Goal: Task Accomplishment & Management: Use online tool/utility

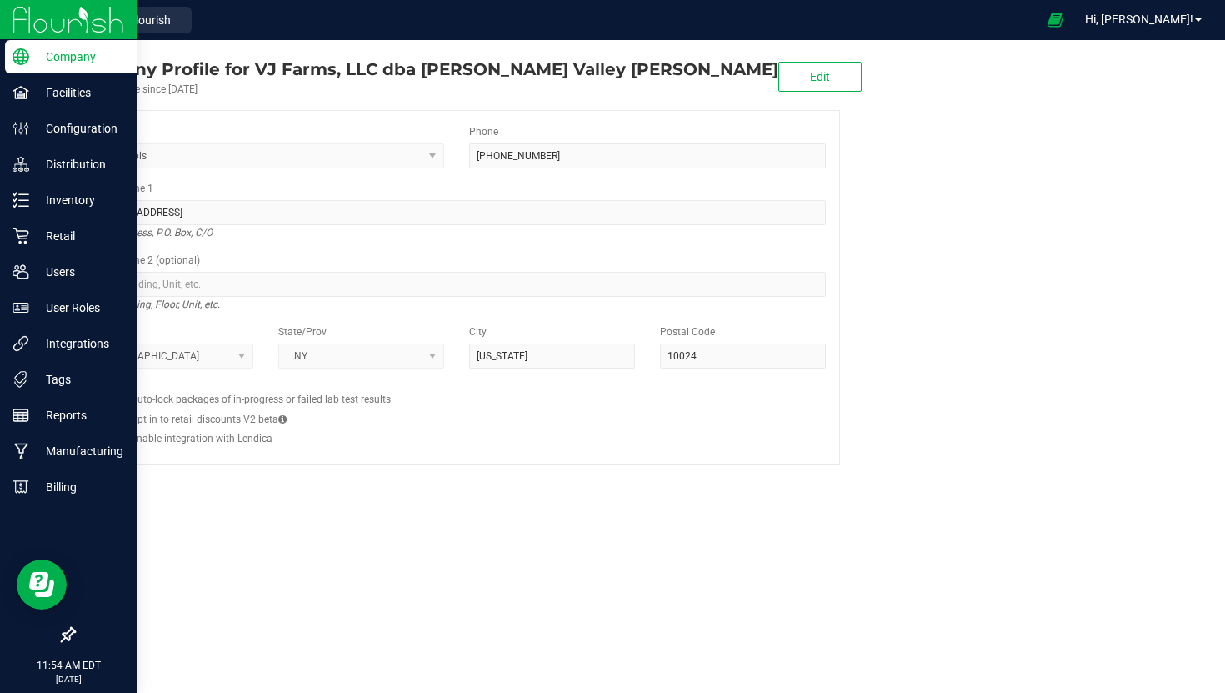
click at [18, 25] on img at bounding box center [69, 19] width 112 height 39
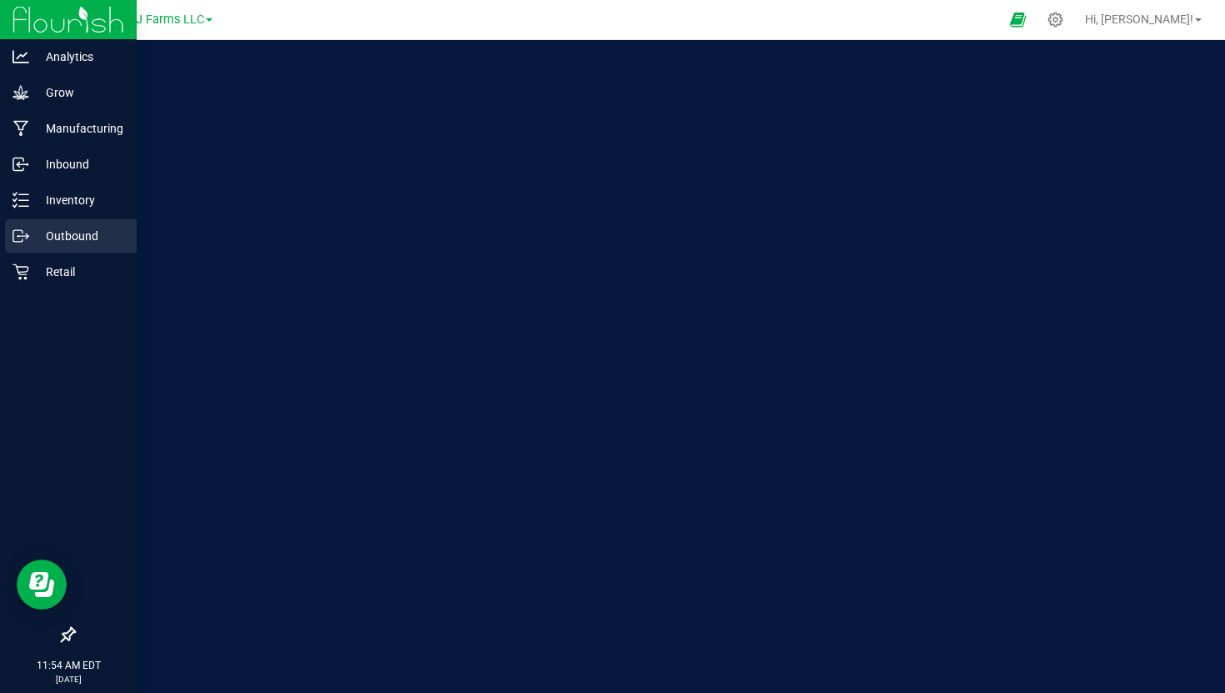
click at [73, 223] on div "Outbound" at bounding box center [71, 235] width 132 height 33
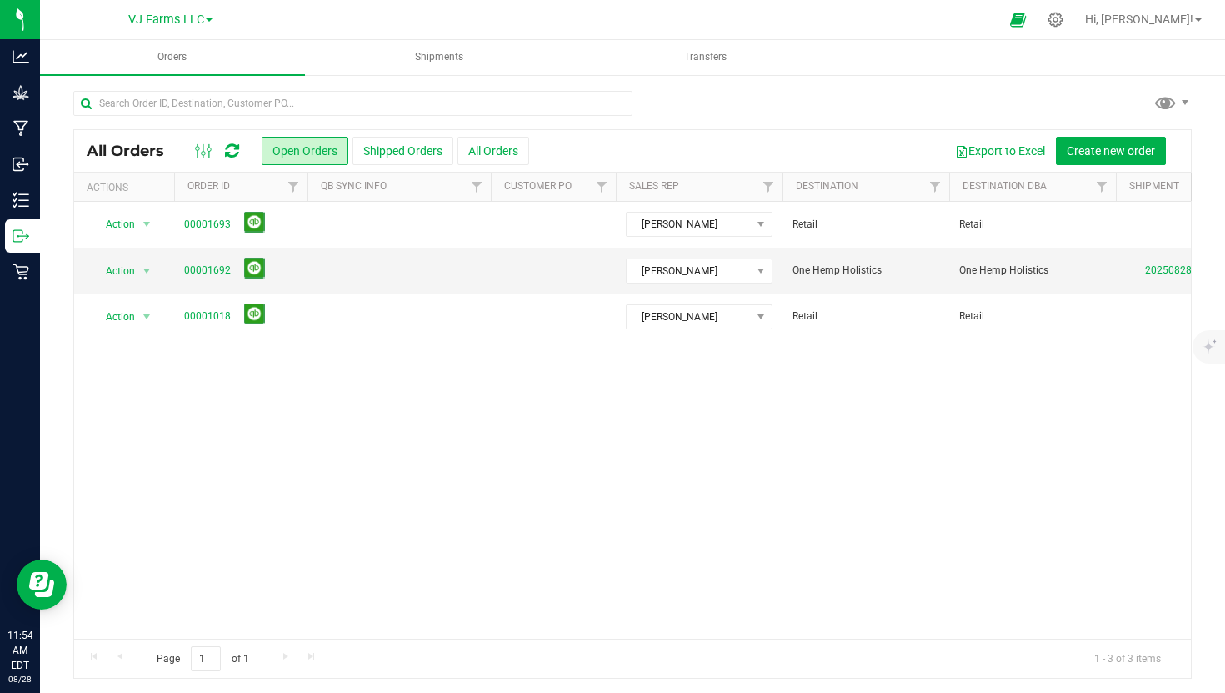
click at [1135, 135] on div "All Orders Open Orders Shipped Orders All Orders Export to Excel Create new ord…" at bounding box center [632, 151] width 1117 height 42
click at [1127, 152] on span "Create new order" at bounding box center [1111, 150] width 88 height 13
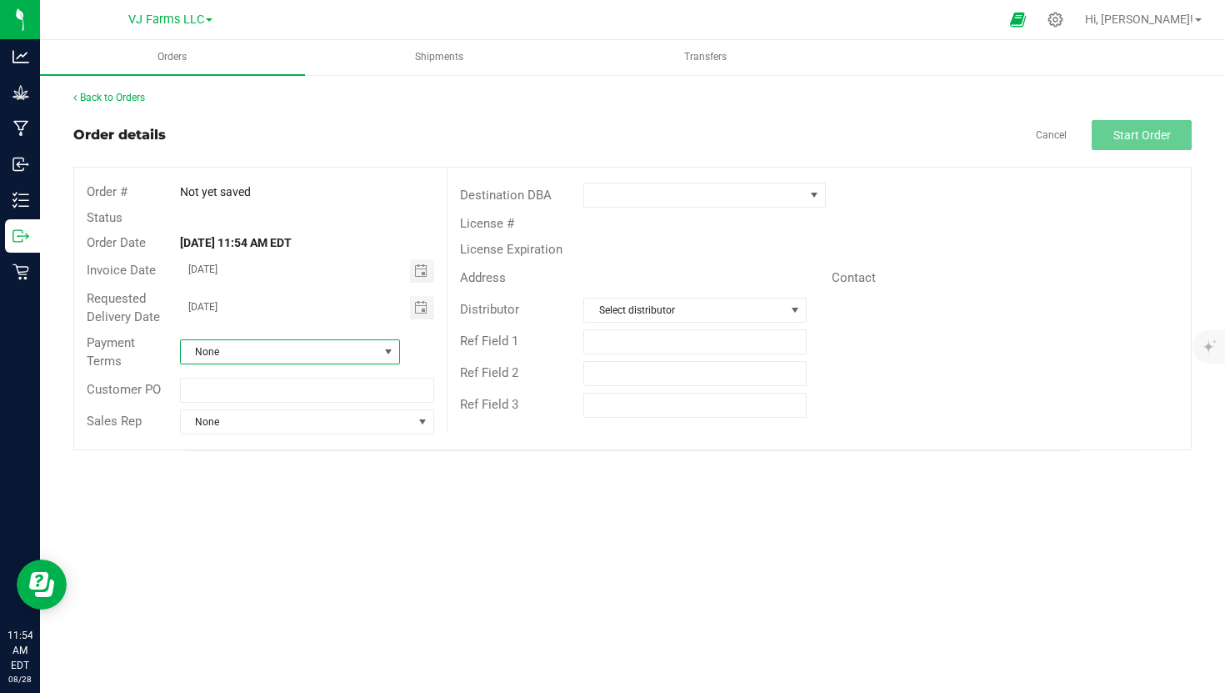
click at [266, 352] on span "None" at bounding box center [280, 351] width 198 height 23
click at [254, 450] on li "Net 30" at bounding box center [290, 448] width 218 height 28
click at [273, 403] on div "Customer PO" at bounding box center [260, 390] width 373 height 32
click at [273, 425] on span "None" at bounding box center [297, 421] width 232 height 23
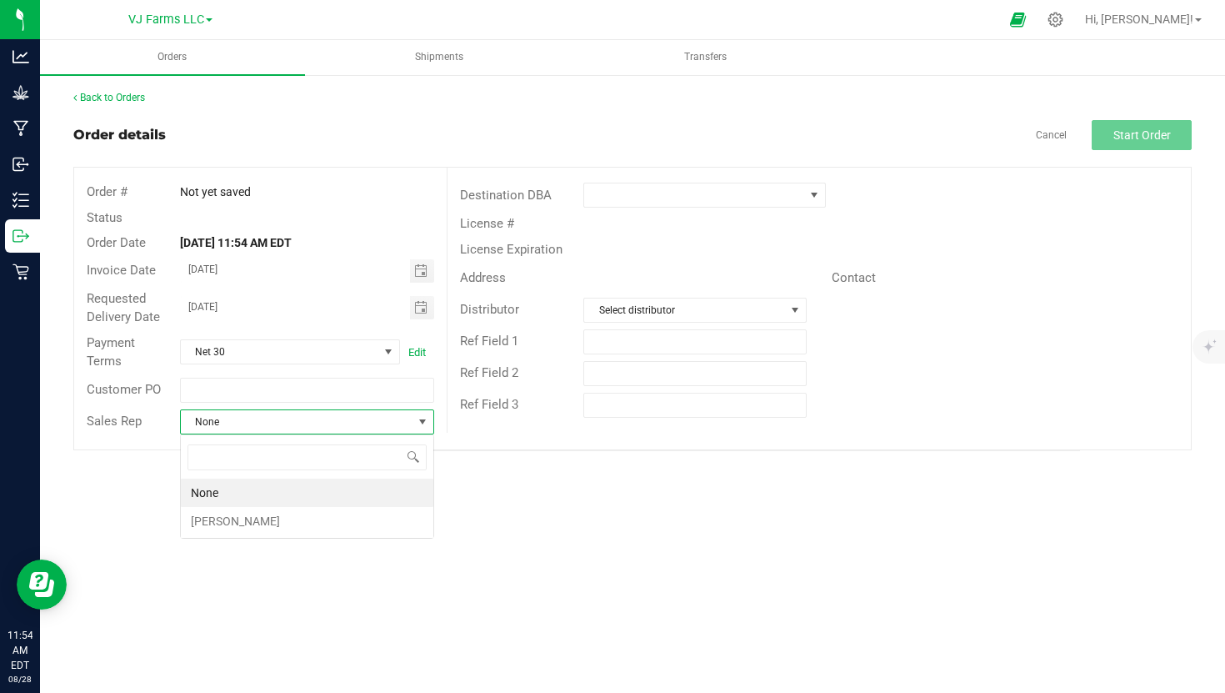
scroll to position [25, 254]
click at [272, 510] on li "[PERSON_NAME]" at bounding box center [307, 521] width 253 height 28
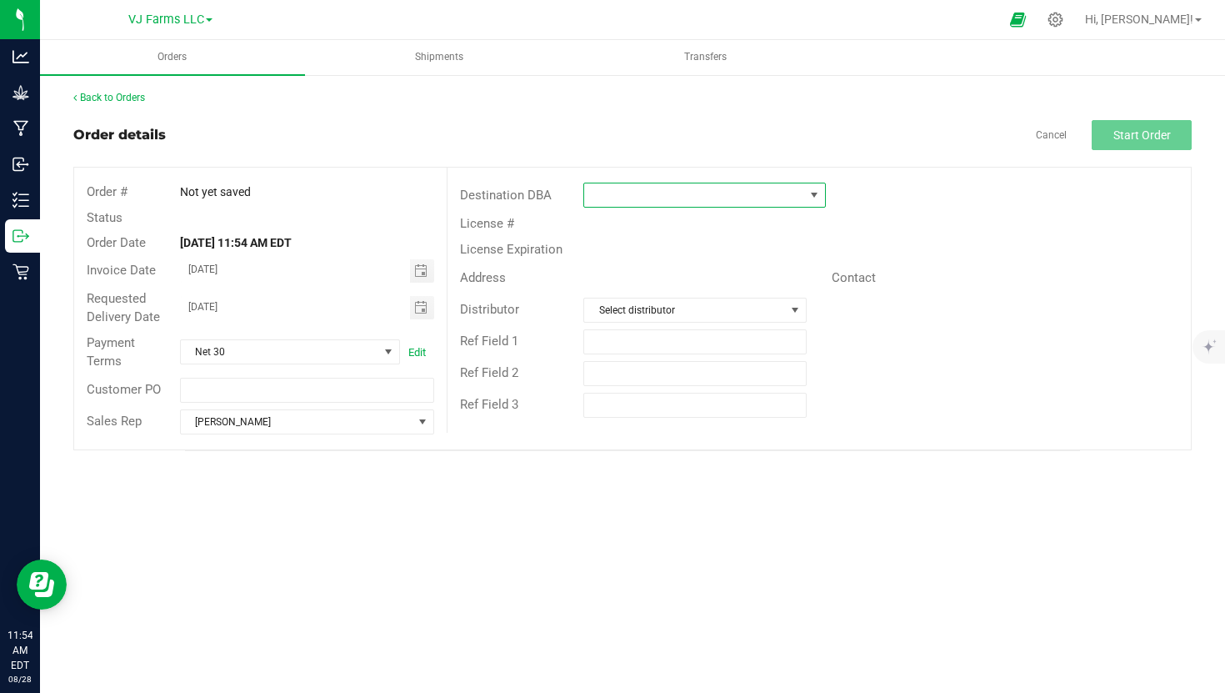
click at [657, 207] on span at bounding box center [705, 195] width 243 height 25
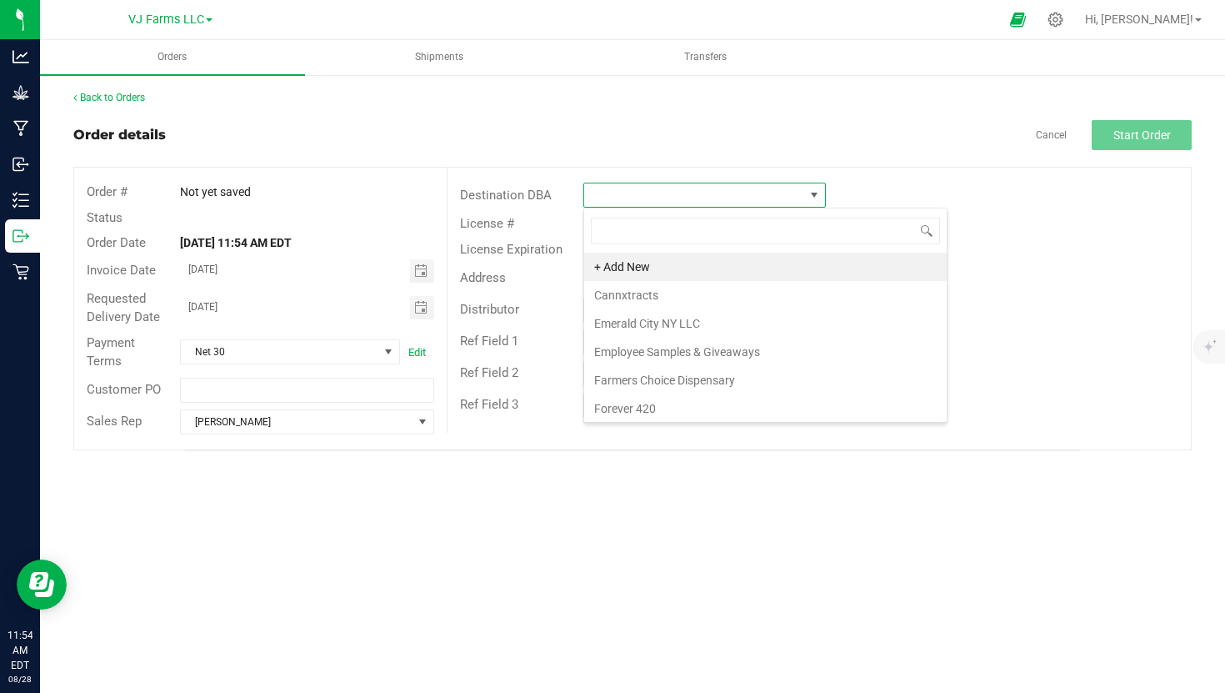
scroll to position [25, 242]
type input "herb"
click at [640, 271] on li "HERbal Woodstock" at bounding box center [704, 267] width 241 height 28
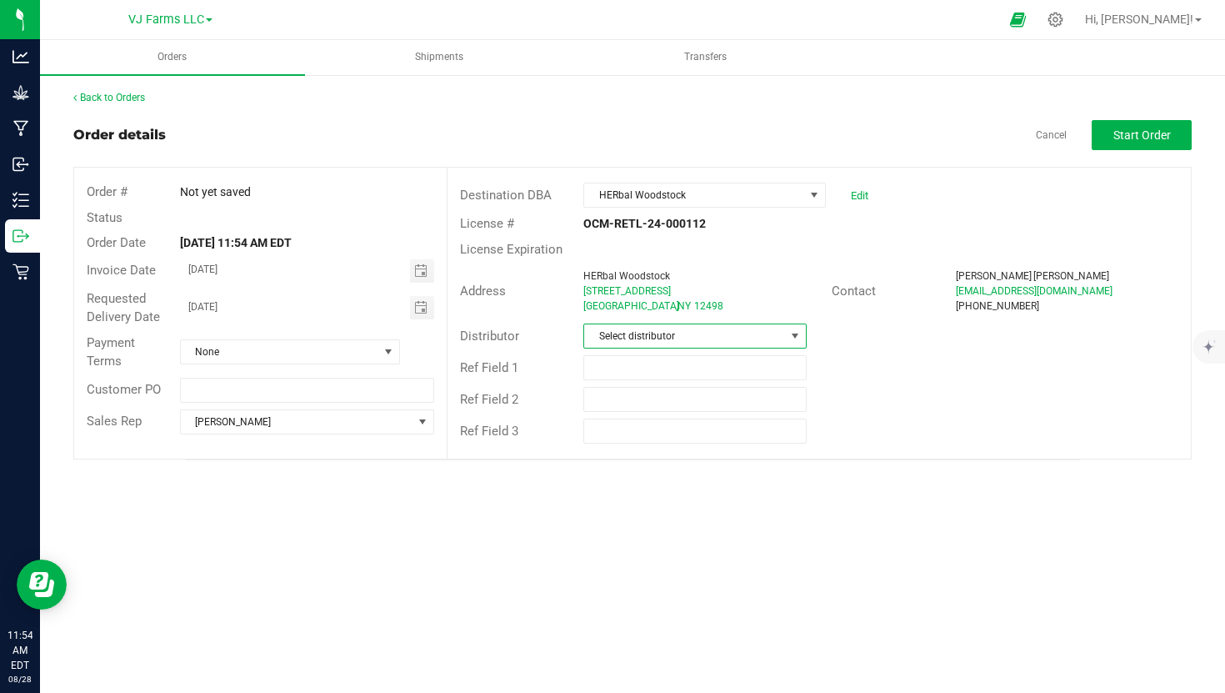
click at [673, 336] on span "Select distributor" at bounding box center [684, 335] width 200 height 23
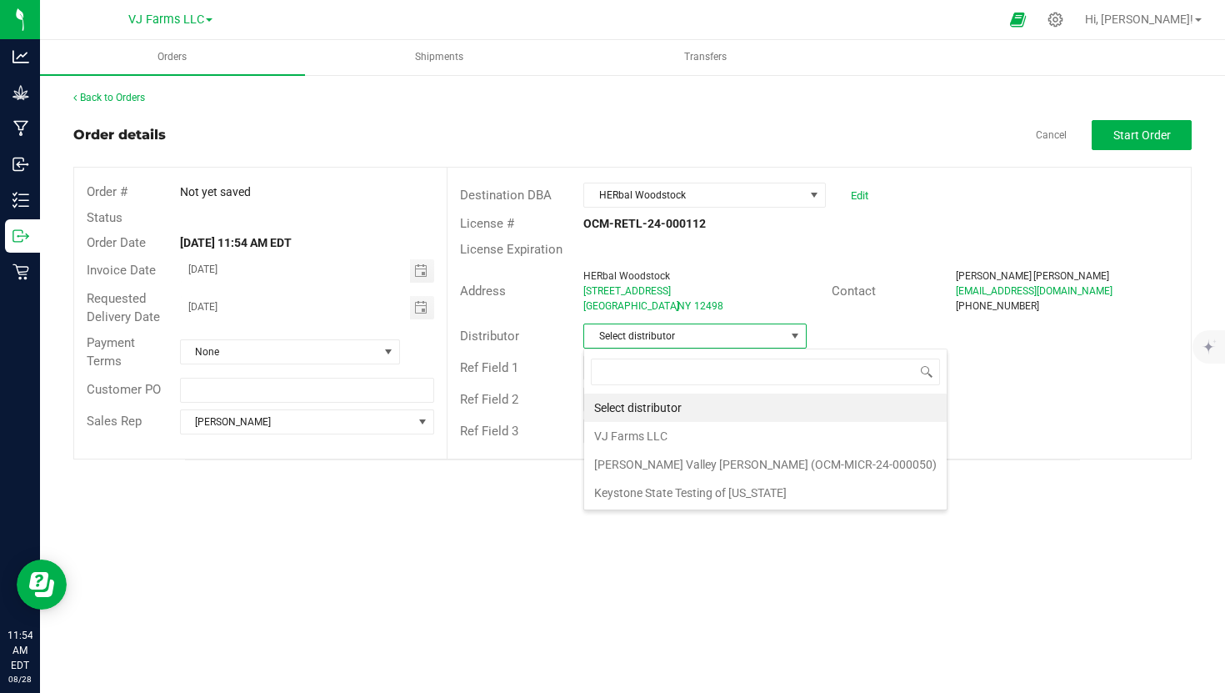
scroll to position [25, 223]
click at [650, 432] on li "VJ Farms LLC" at bounding box center [765, 436] width 363 height 28
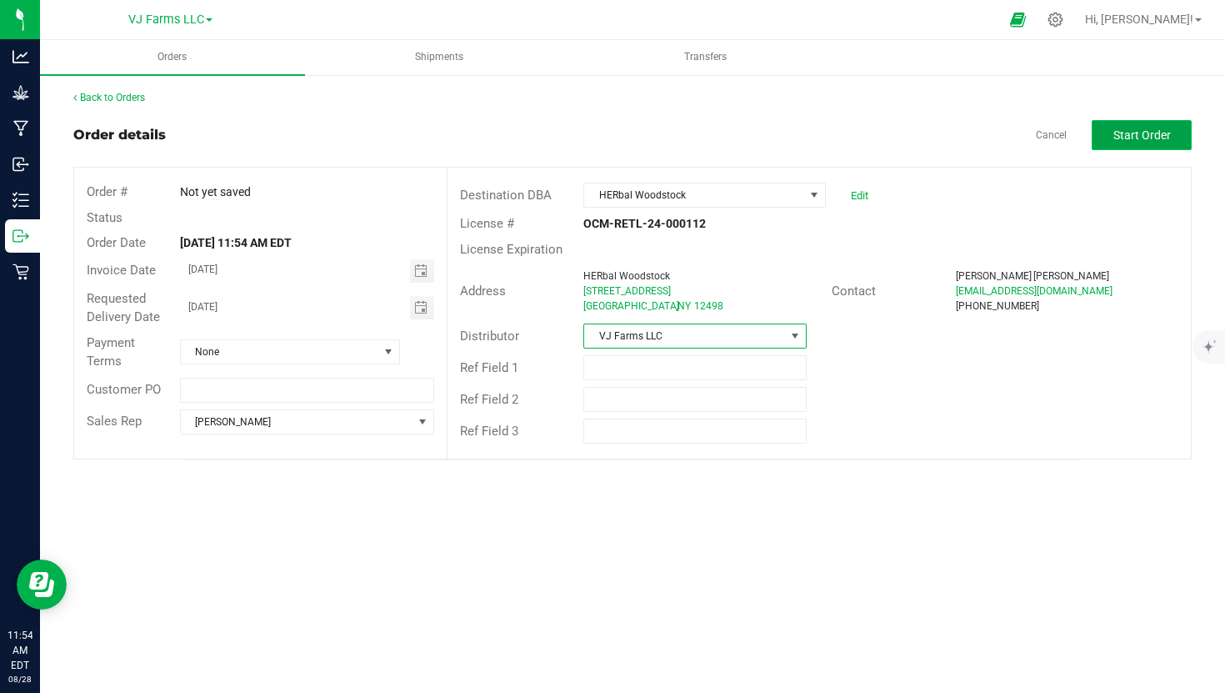
click at [1126, 145] on button "Start Order" at bounding box center [1142, 135] width 100 height 30
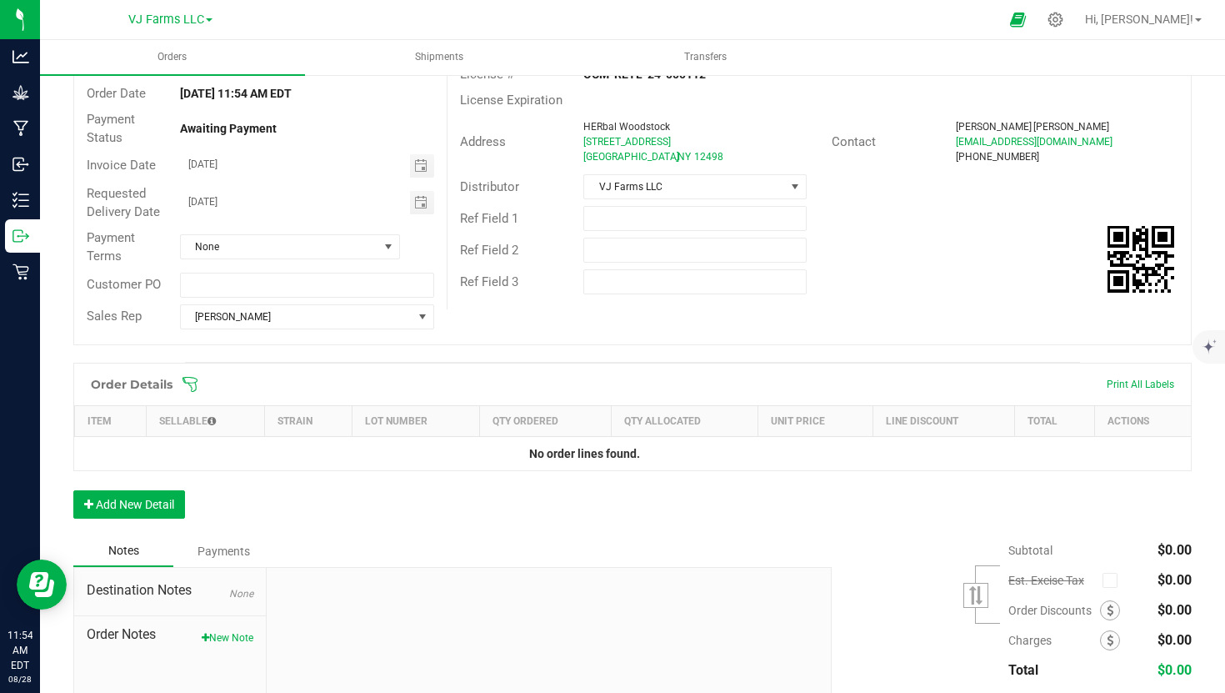
scroll to position [188, 0]
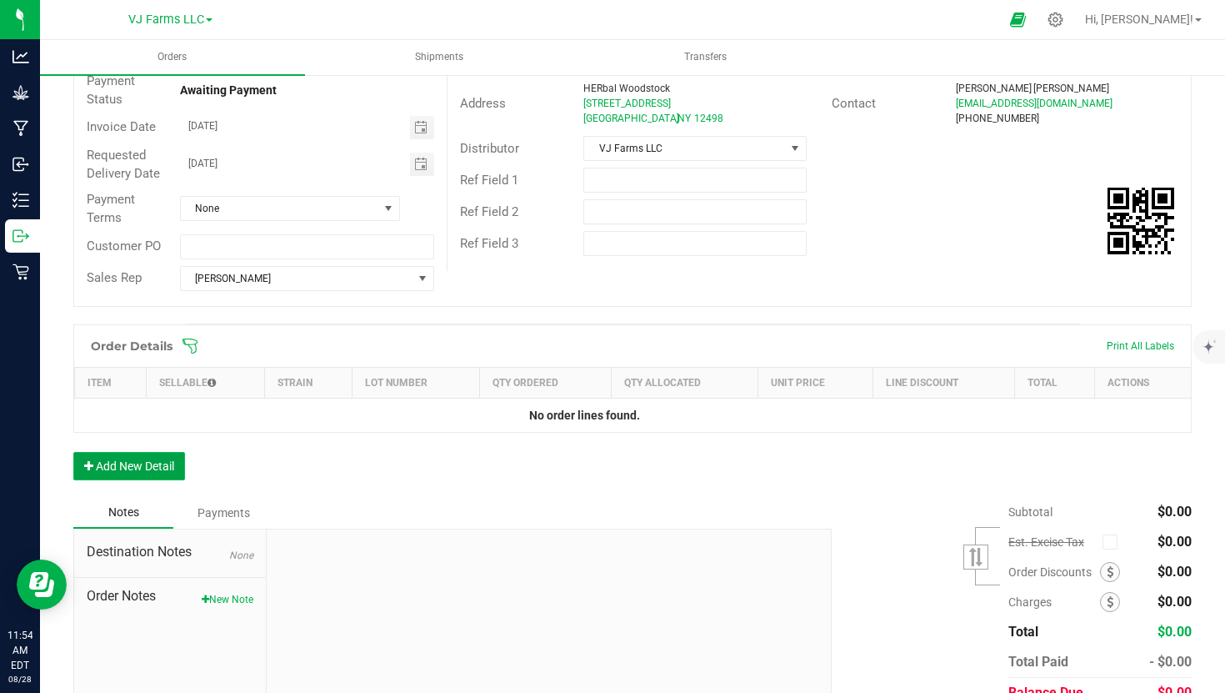
click at [154, 465] on button "Add New Detail" at bounding box center [129, 466] width 112 height 28
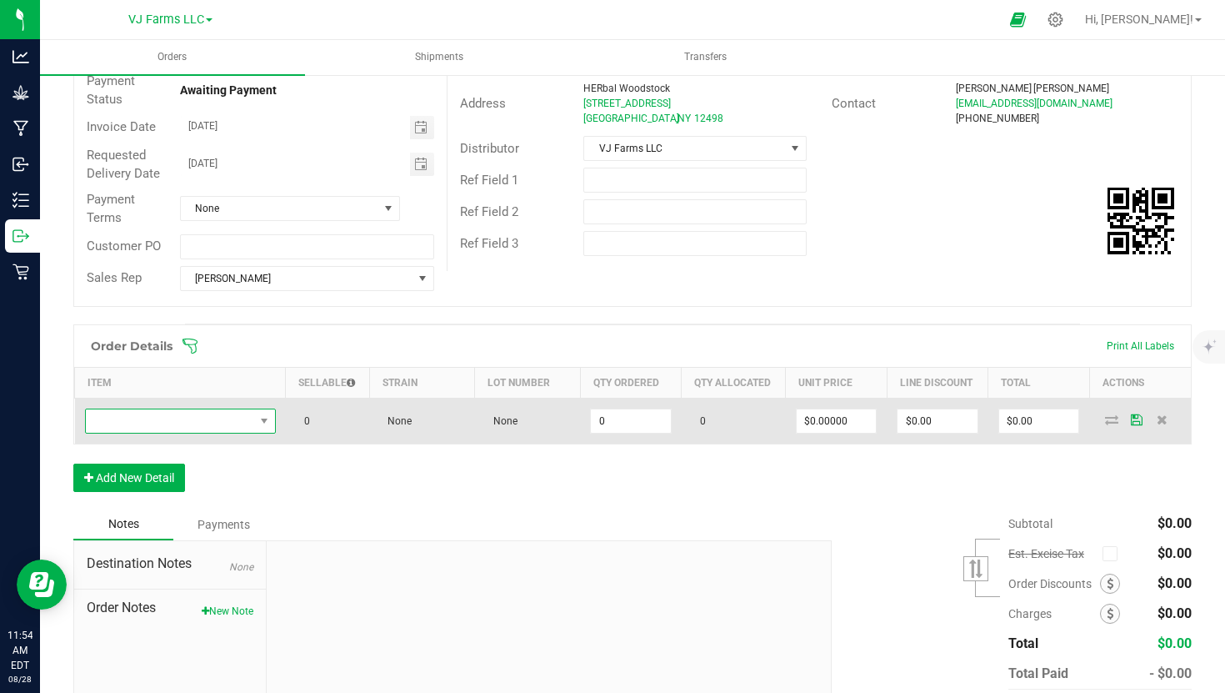
click at [196, 419] on span "NO DATA FOUND" at bounding box center [170, 420] width 168 height 23
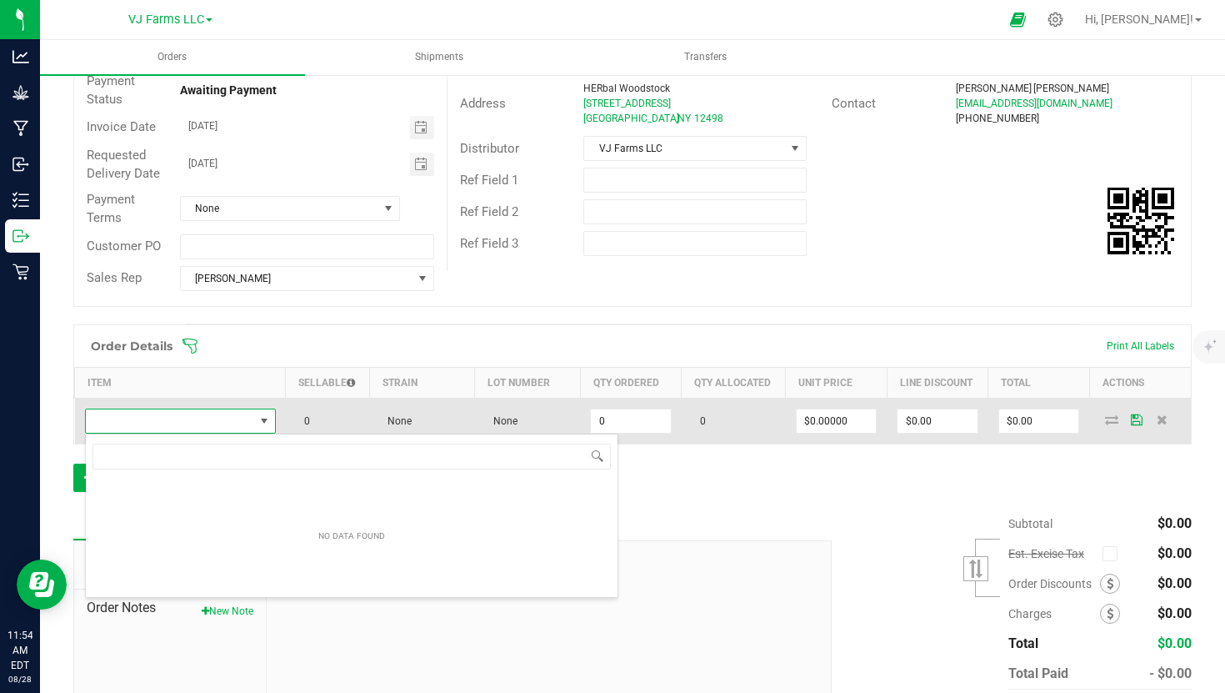
scroll to position [25, 191]
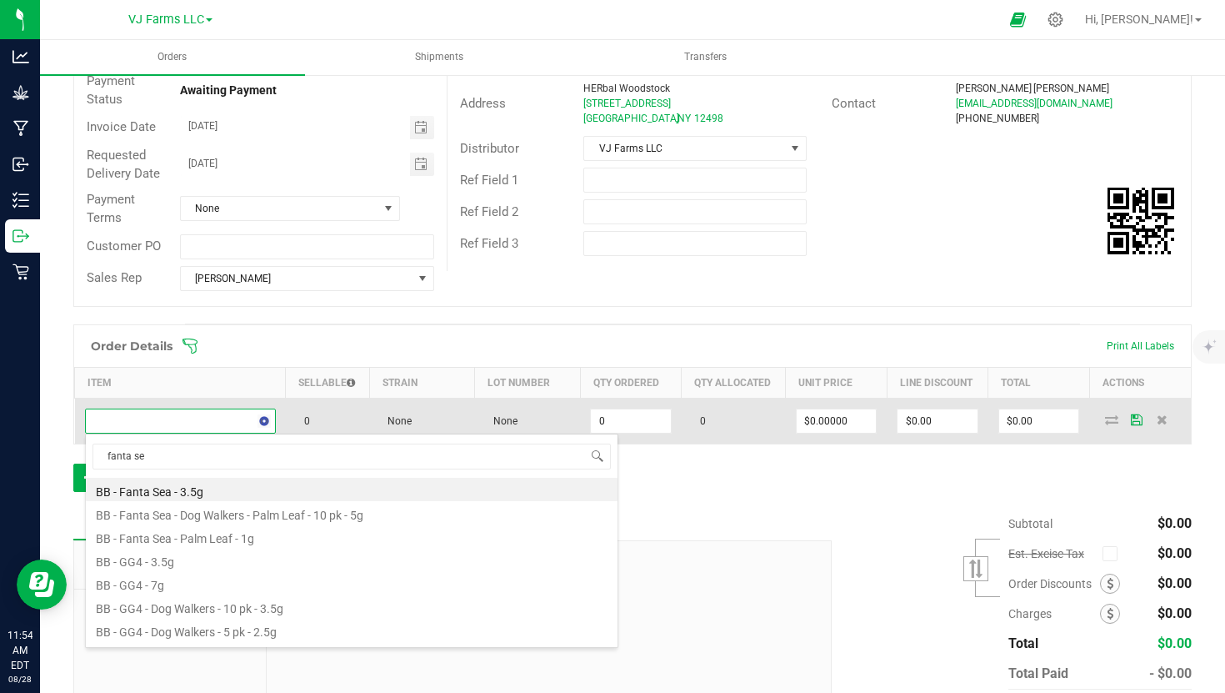
type input "fanta sea"
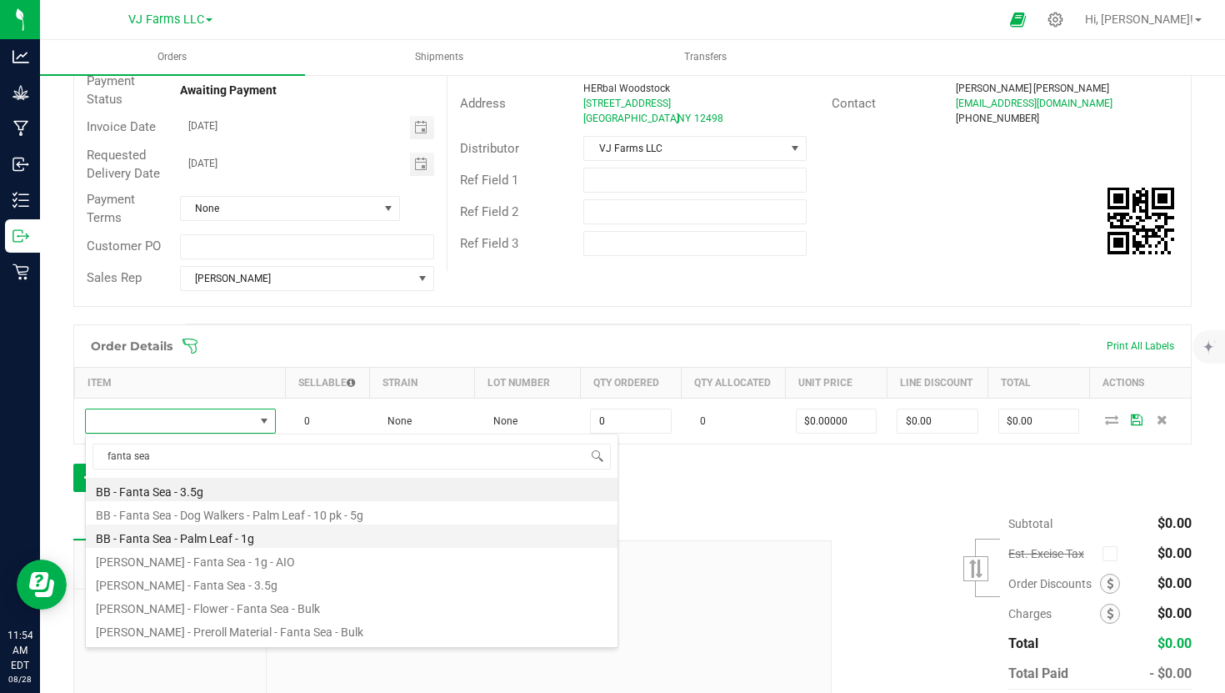
click at [213, 528] on li "BB - Fanta Sea - Palm Leaf - 1g" at bounding box center [352, 535] width 532 height 23
type input "0 ea"
type input "$15.00000"
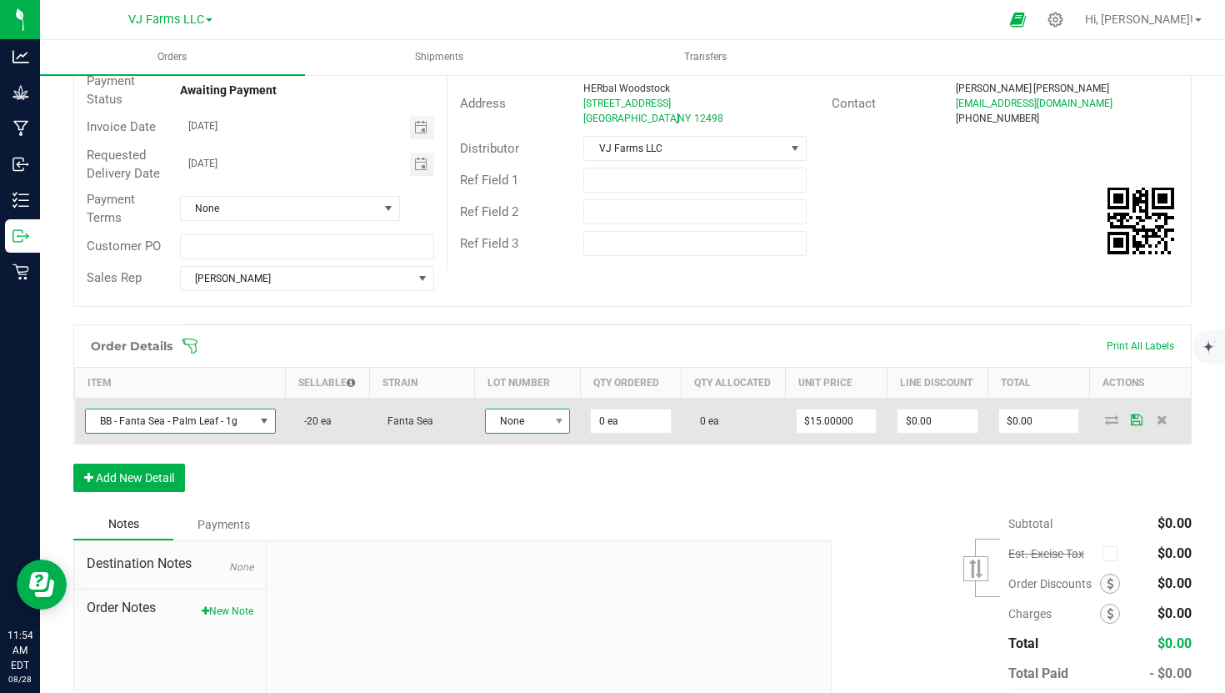
click at [527, 416] on span "None" at bounding box center [517, 420] width 63 height 23
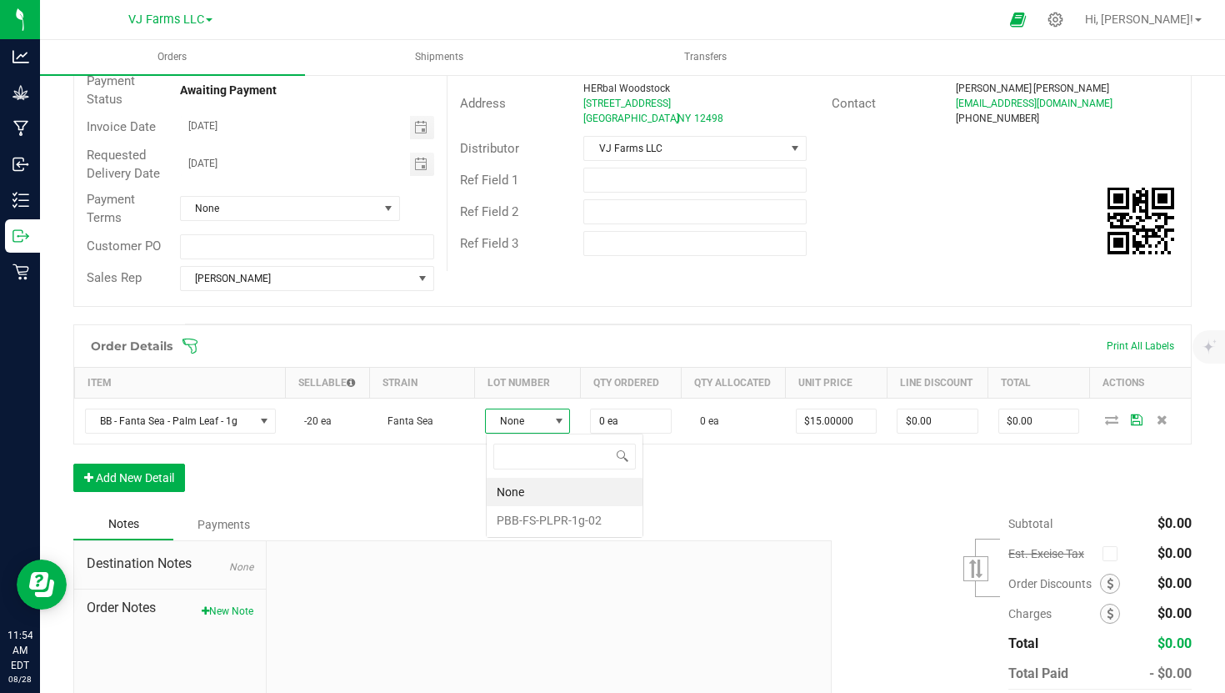
scroll to position [25, 85]
click at [543, 513] on li "PBB-FS-PLPR-1g-02" at bounding box center [565, 520] width 156 height 28
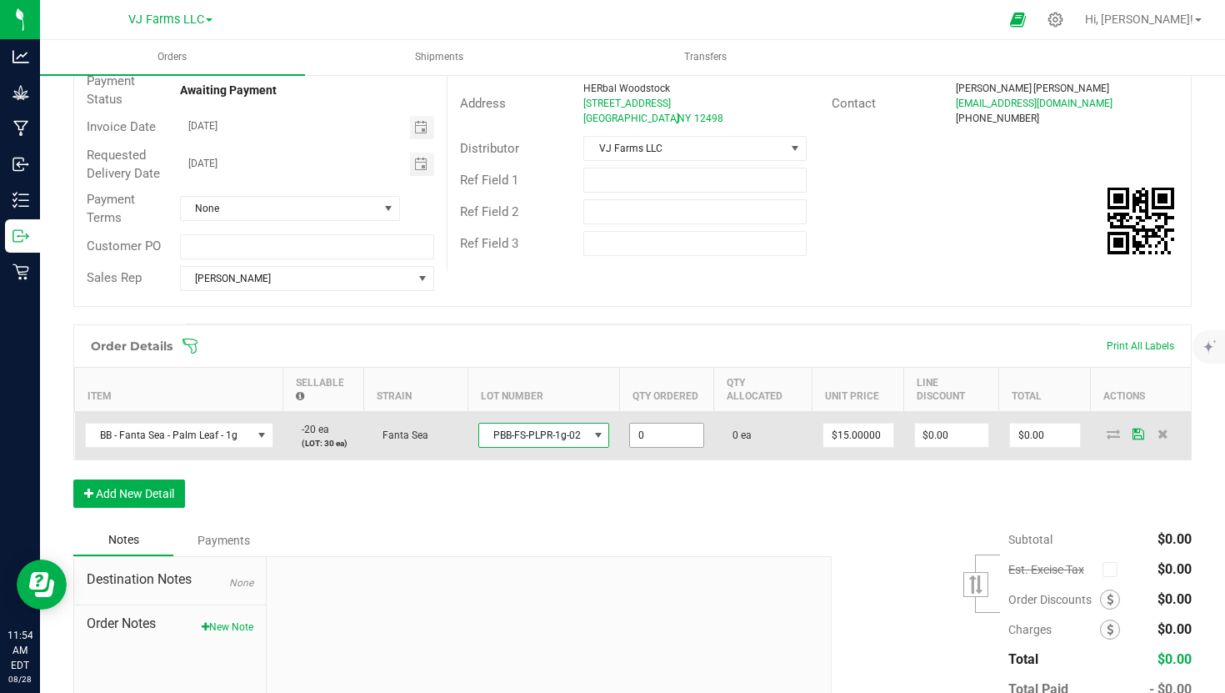
click at [656, 430] on input "0" at bounding box center [666, 434] width 73 height 23
type input "1"
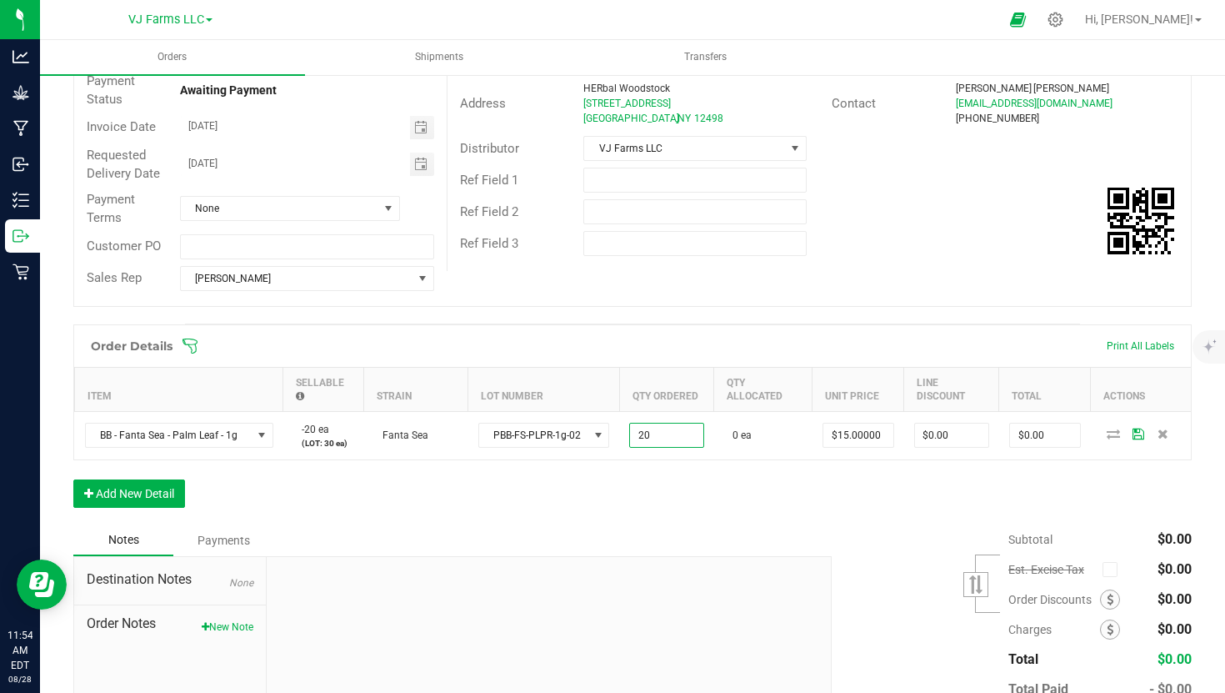
type input "20 ea"
type input "$300.00"
click at [755, 483] on div "Order Details Print All Labels Item Sellable Strain Lot Number Qty Ordered Qty …" at bounding box center [632, 424] width 1119 height 200
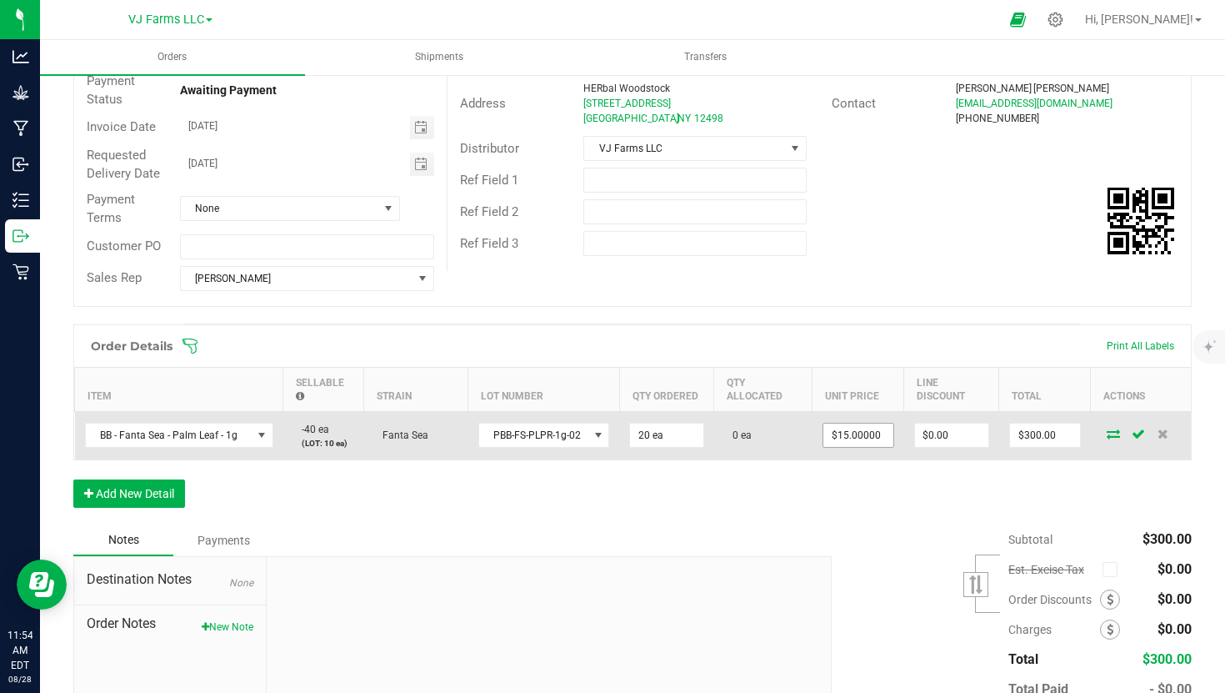
type input "15"
click at [864, 442] on input "15" at bounding box center [859, 434] width 70 height 23
click at [883, 442] on input "15" at bounding box center [859, 434] width 70 height 23
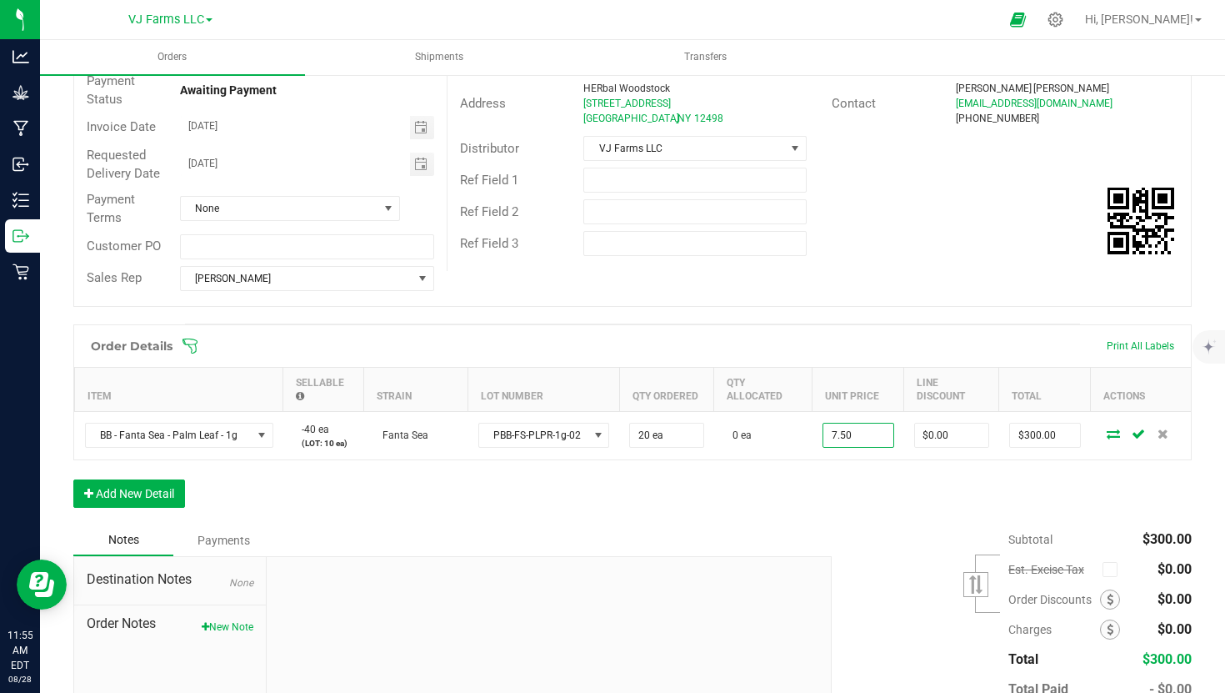
type input "$7.50000"
type input "$150.00"
click at [863, 536] on div "Subtotal $300.00 Est. Excise Tax" at bounding box center [1005, 629] width 373 height 211
click at [151, 489] on button "Add New Detail" at bounding box center [129, 493] width 112 height 28
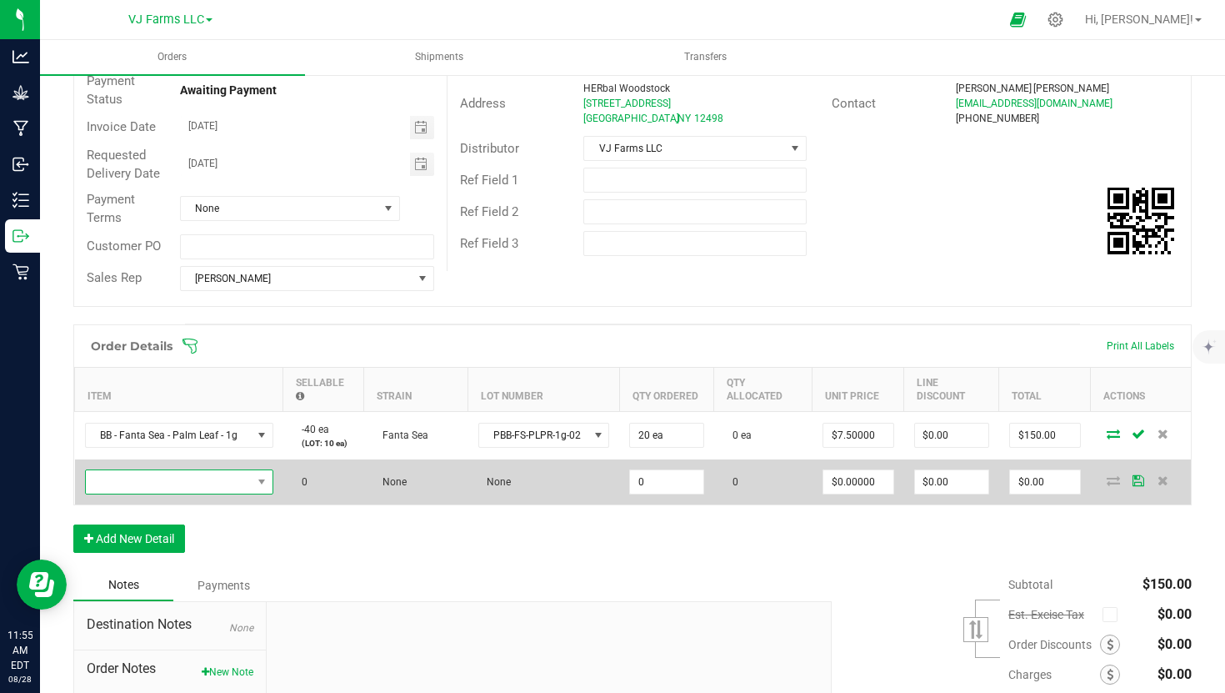
click at [174, 486] on span "NO DATA FOUND" at bounding box center [169, 481] width 166 height 23
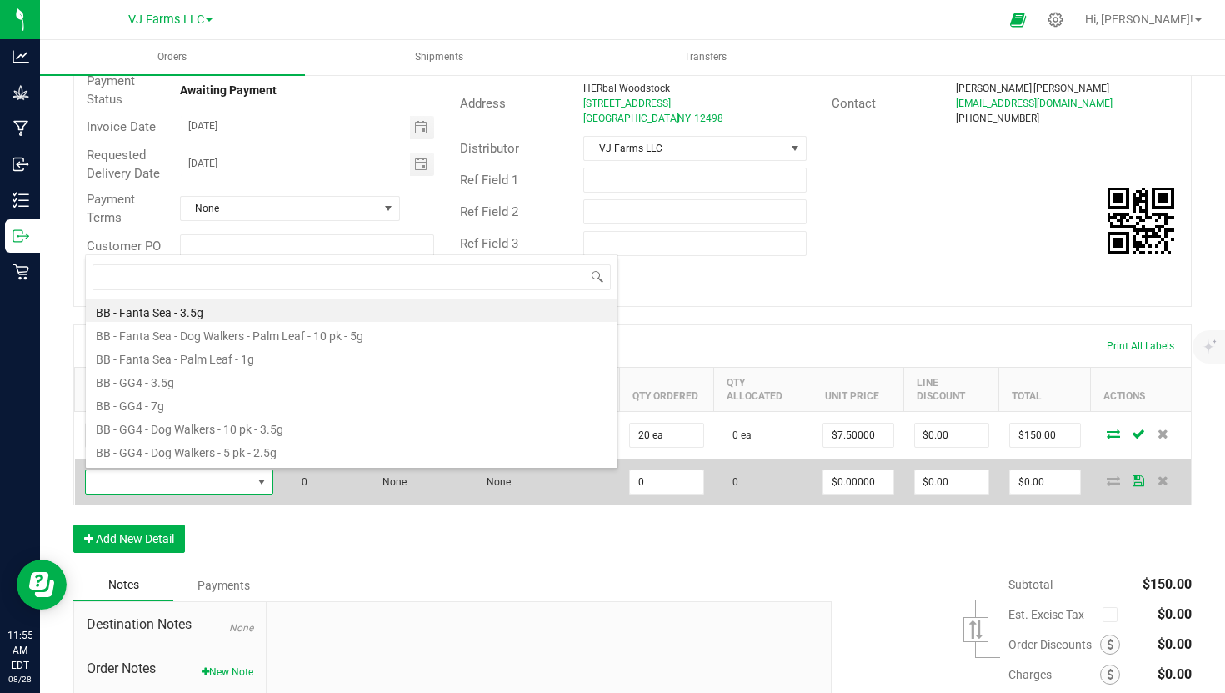
scroll to position [25, 188]
type input "don ca"
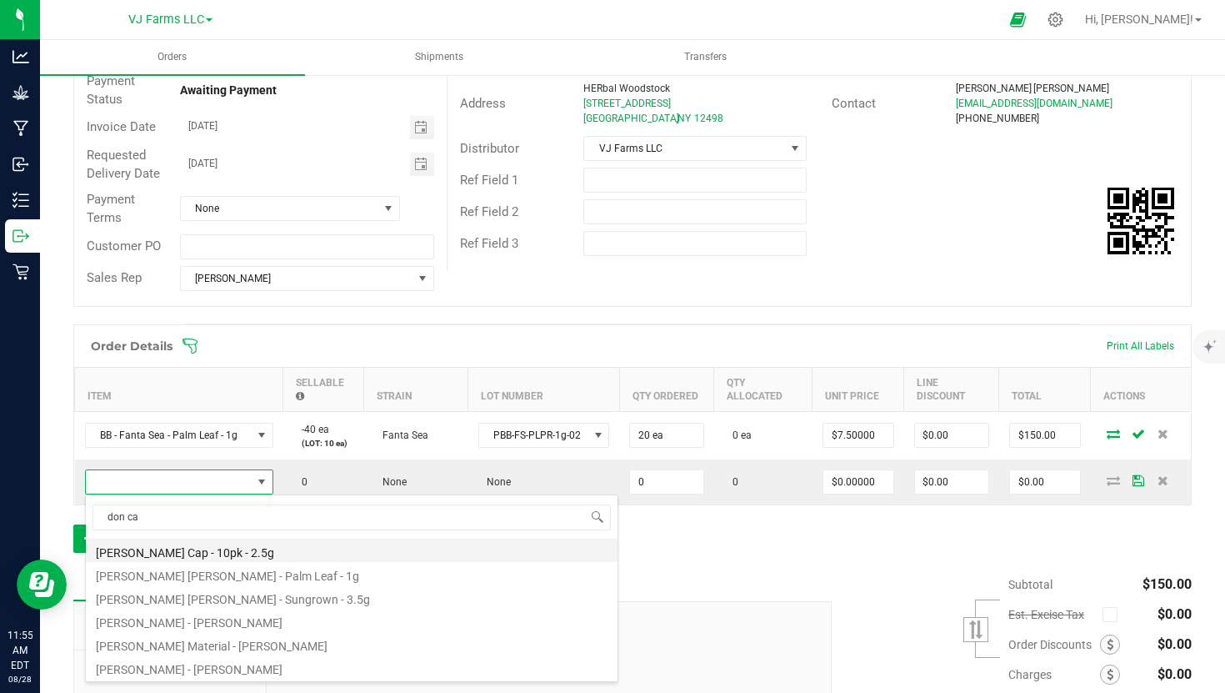
click at [324, 552] on li "[PERSON_NAME] Cap - 10pk - 2.5g" at bounding box center [352, 549] width 532 height 23
type input "0 ea"
type input "$40.00000"
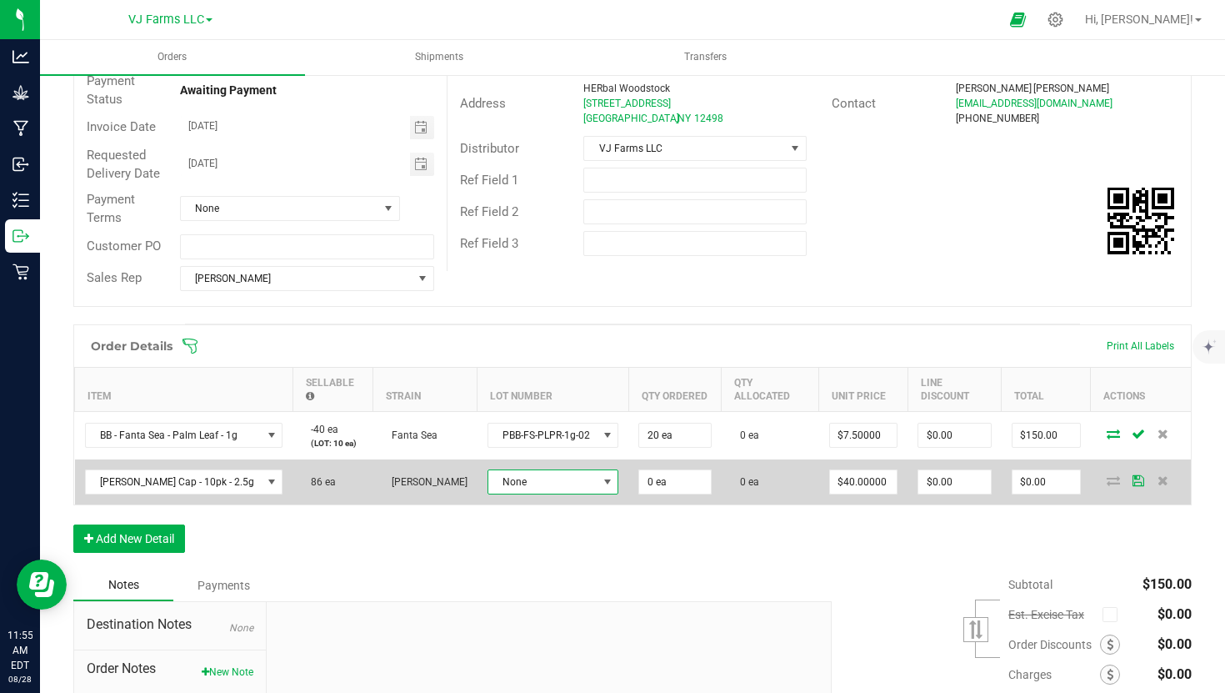
click at [598, 485] on span "None" at bounding box center [542, 481] width 109 height 23
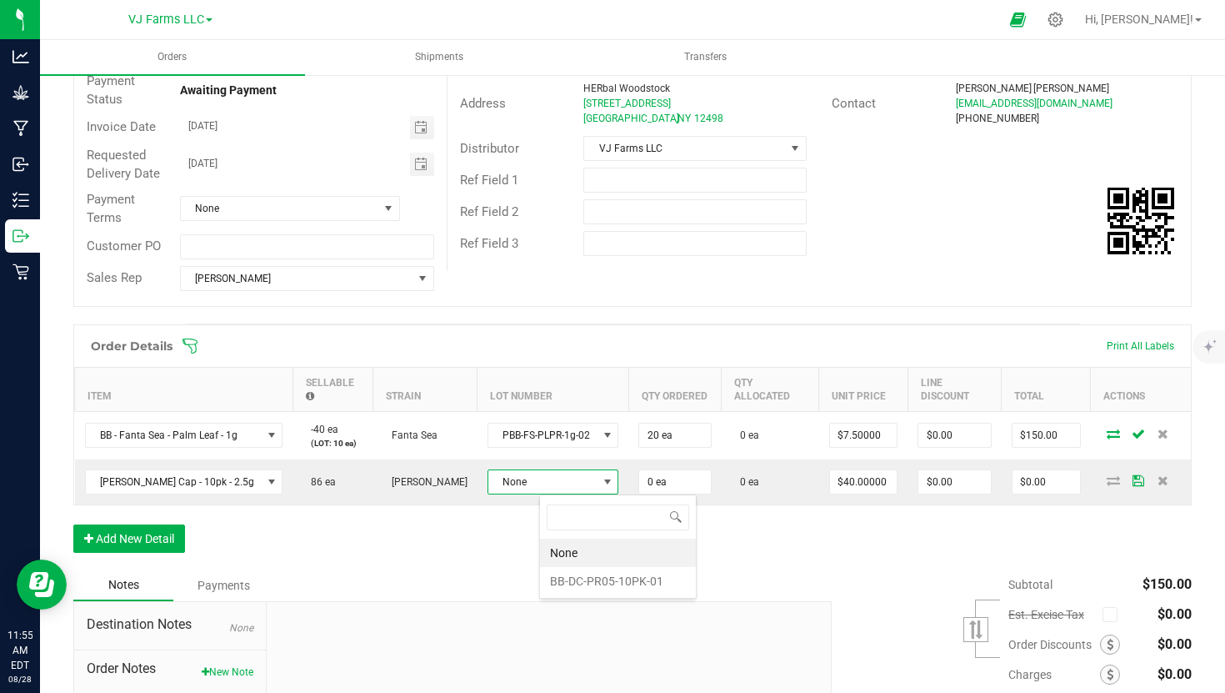
scroll to position [25, 132]
click at [594, 582] on li "BB-DC-PR05-10PK-01" at bounding box center [618, 581] width 156 height 28
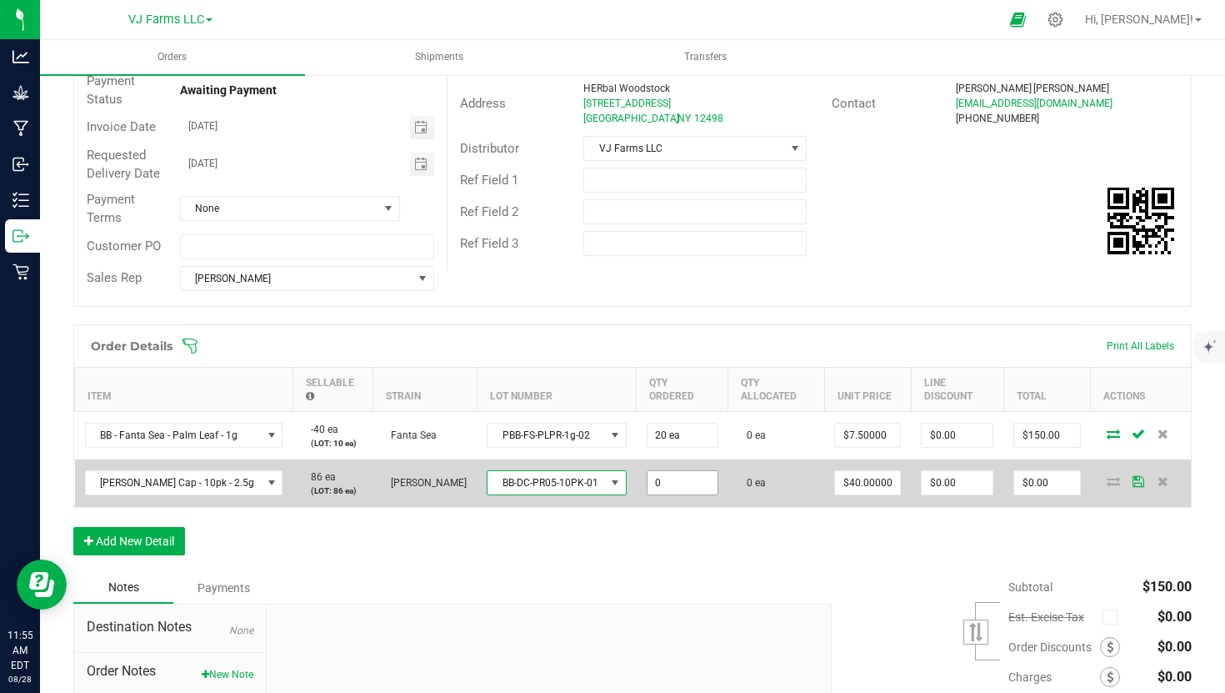
click at [718, 479] on input "0" at bounding box center [683, 482] width 70 height 23
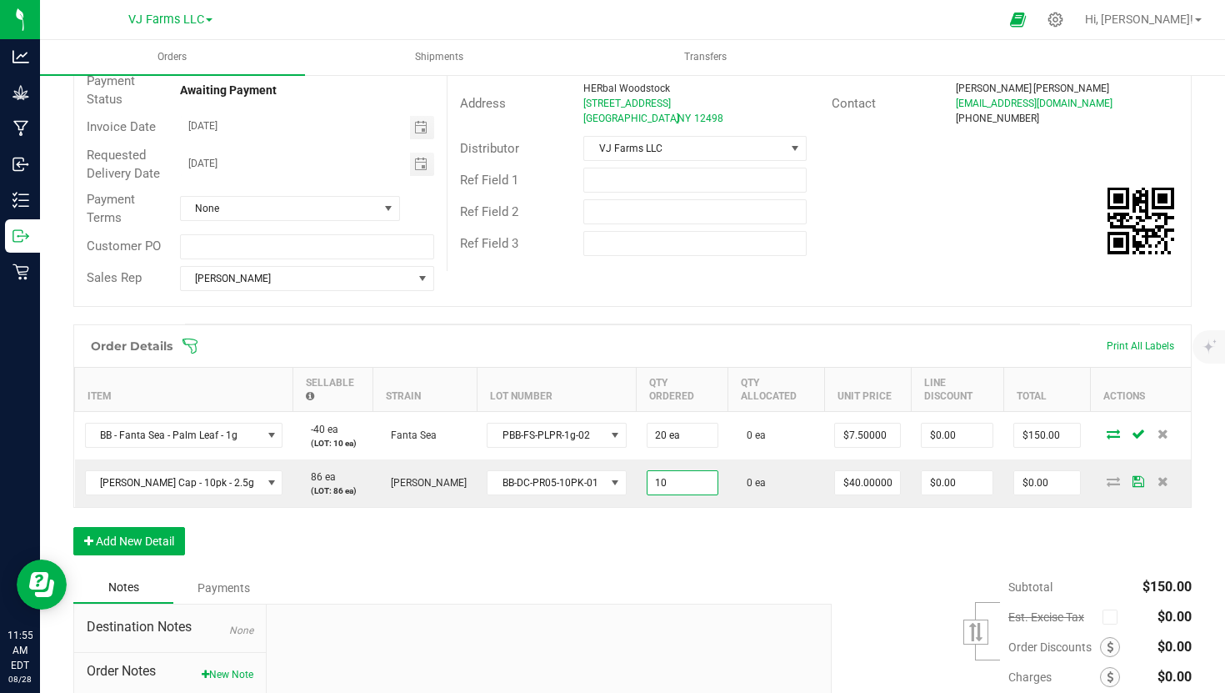
type input "10 ea"
type input "$400.00"
click at [684, 564] on div "Order Details Print All Labels Item Sellable Strain Lot Number Qty Ordered Qty …" at bounding box center [632, 448] width 1119 height 248
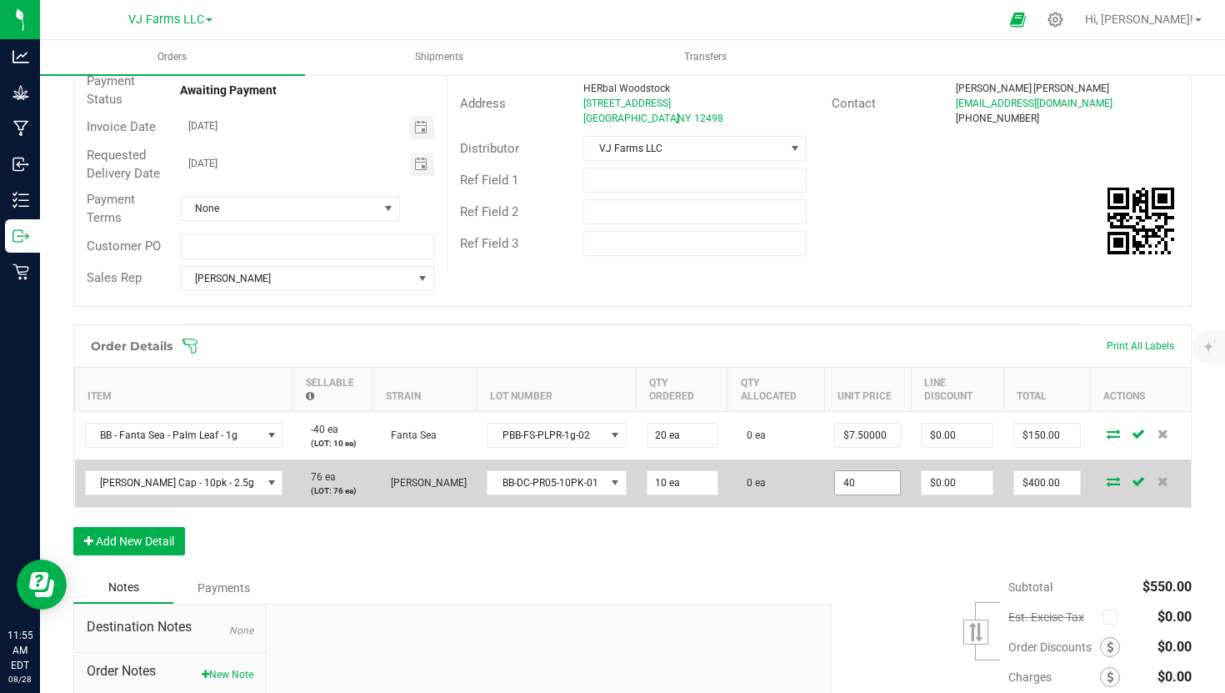
click at [897, 482] on input "40" at bounding box center [867, 482] width 65 height 23
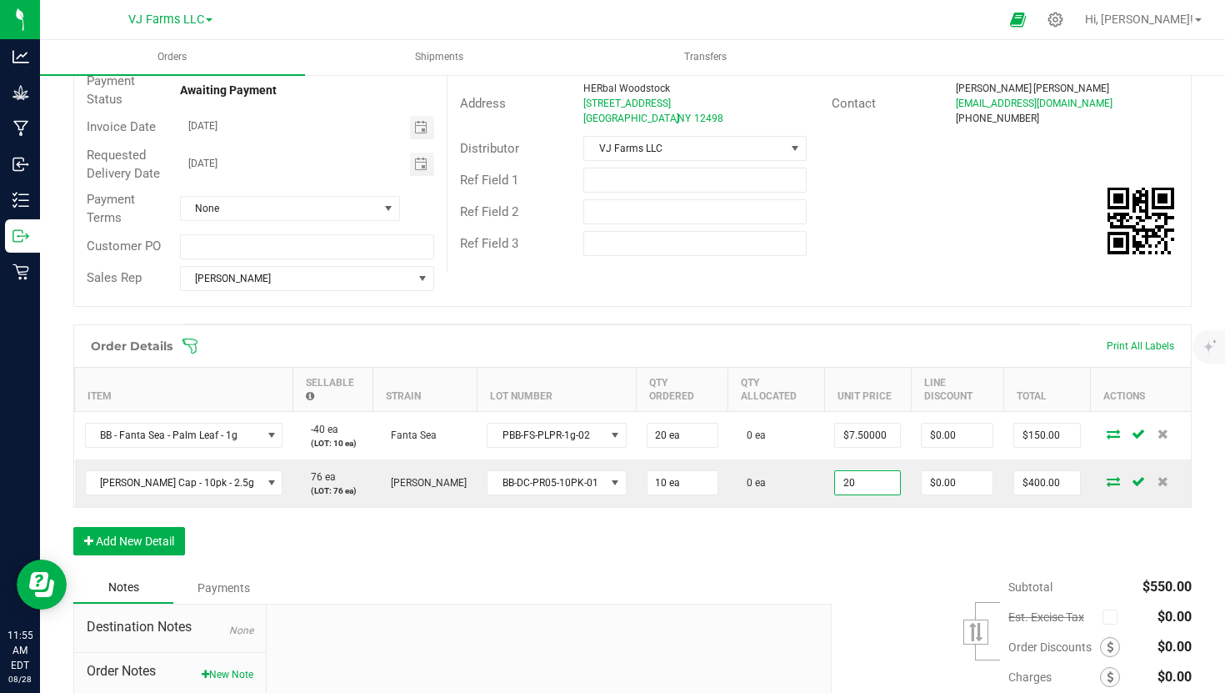
type input "$20.00000"
type input "$200.00"
click at [829, 550] on div "Order Details Print All Labels Item Sellable Strain Lot Number Qty Ordered Qty …" at bounding box center [632, 448] width 1119 height 248
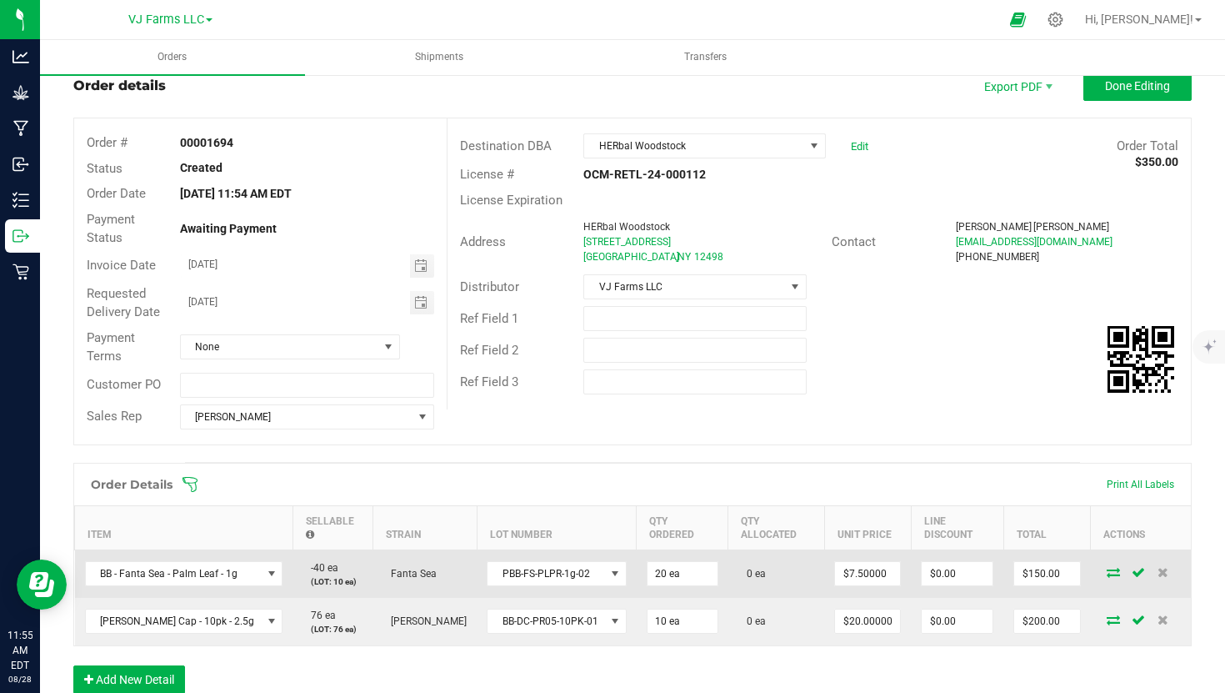
scroll to position [0, 0]
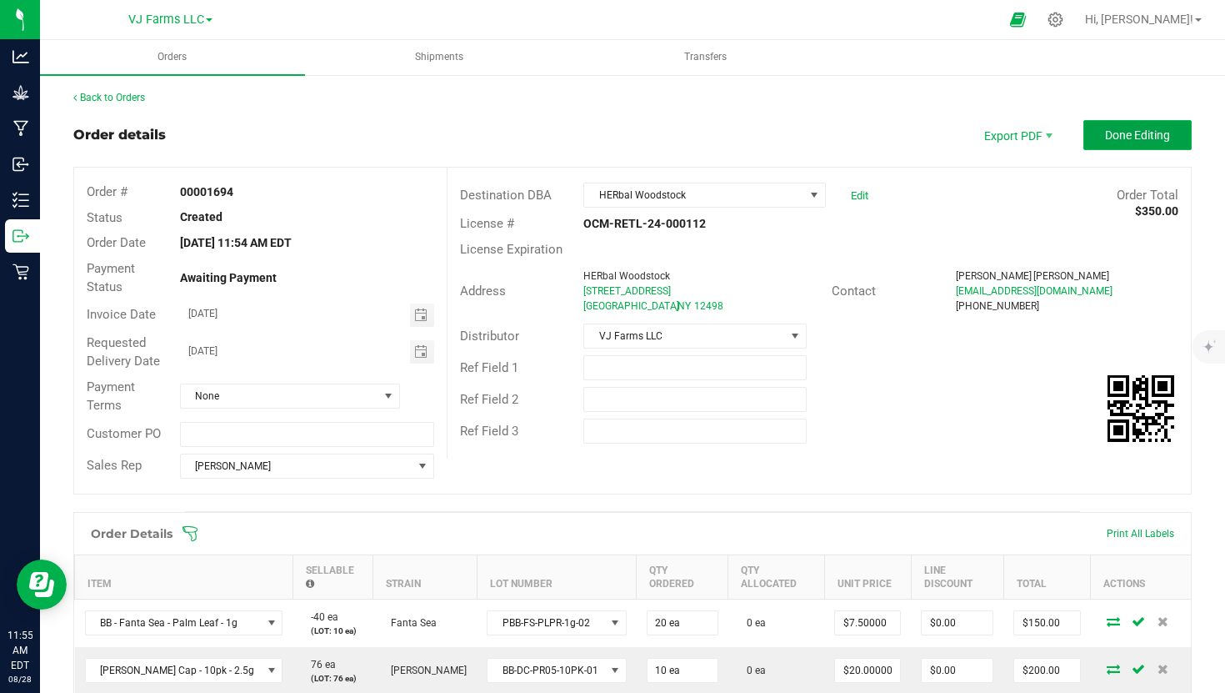
click at [1131, 138] on span "Done Editing" at bounding box center [1137, 134] width 65 height 13
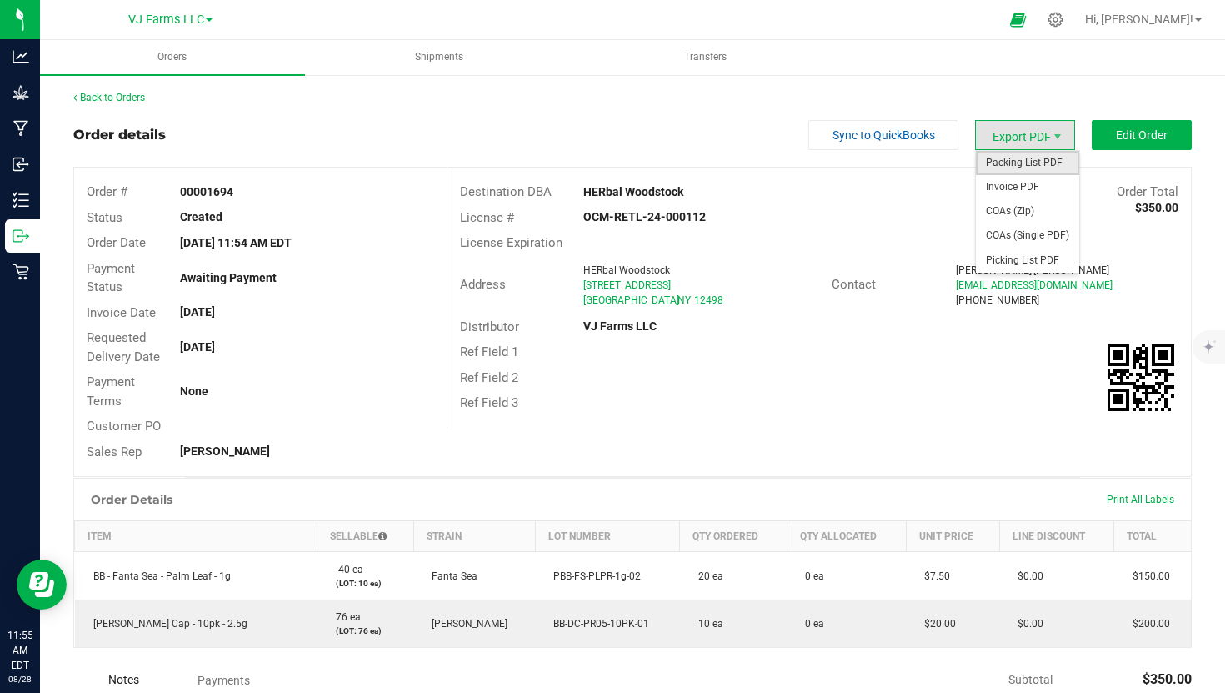
click at [1027, 163] on span "Packing List PDF" at bounding box center [1027, 163] width 103 height 24
